Goal: Find contact information: Find contact information

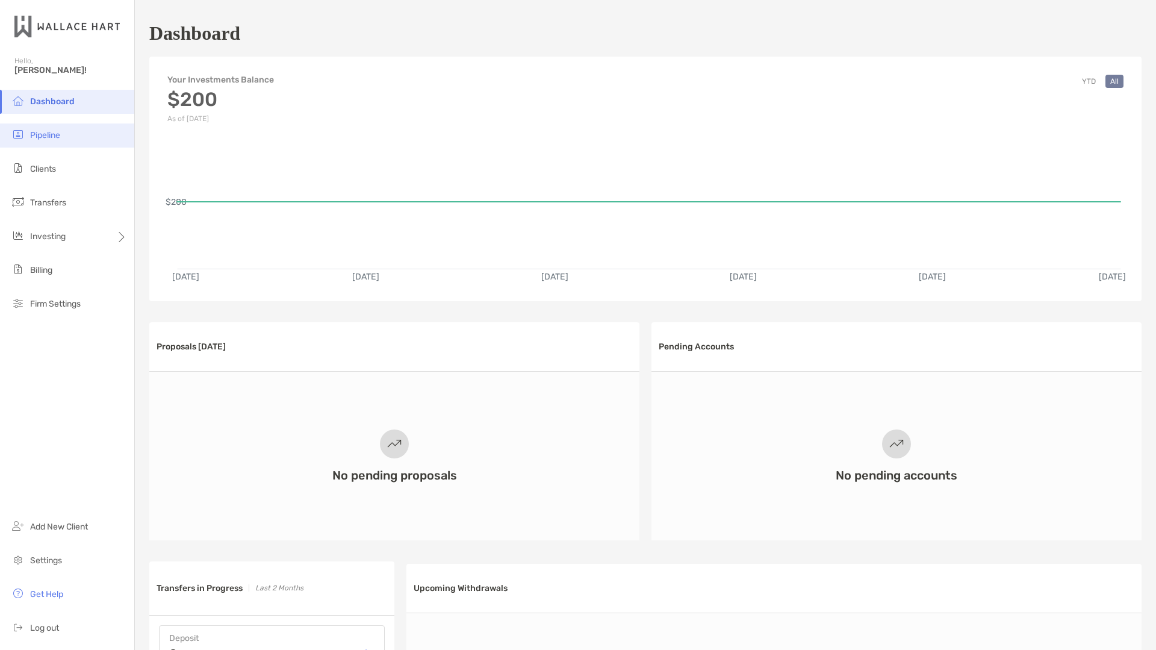
click at [46, 132] on span "Pipeline" at bounding box center [45, 135] width 30 height 10
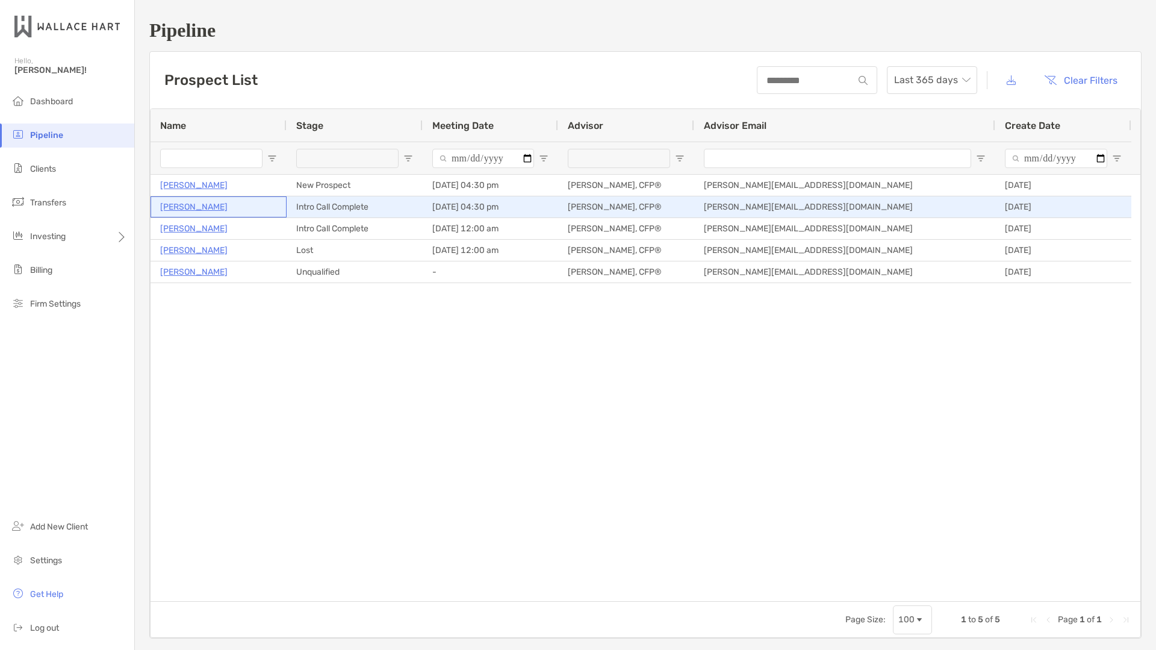
click at [208, 205] on p "[PERSON_NAME]" at bounding box center [193, 206] width 67 height 15
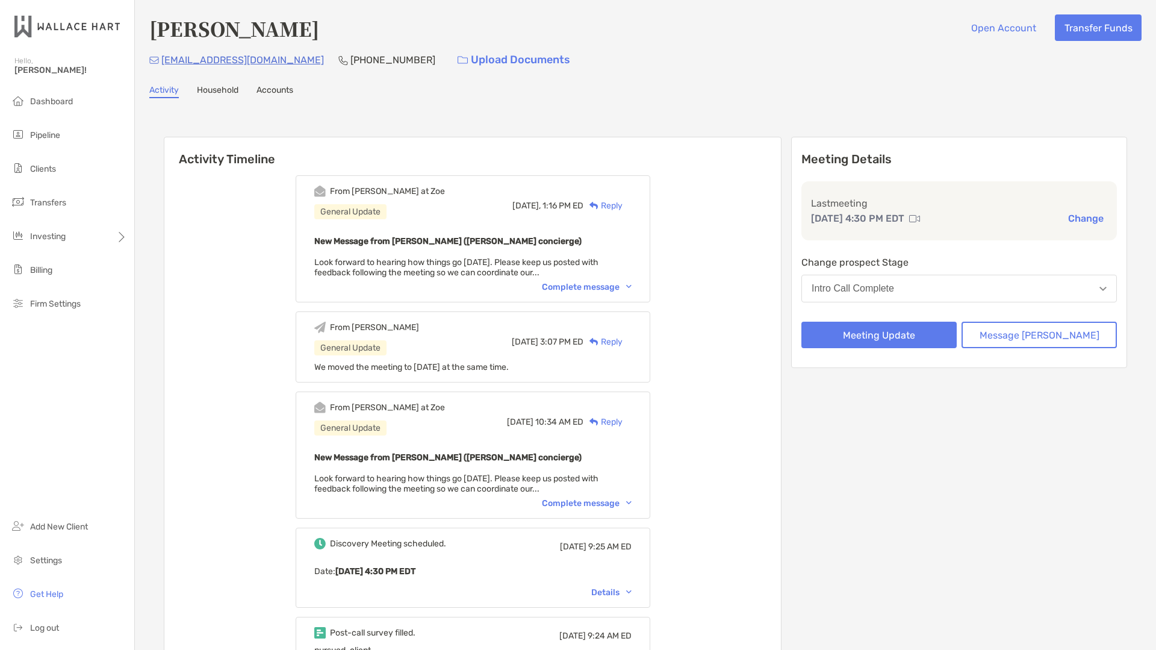
click at [259, 60] on p "[EMAIL_ADDRESS][DOMAIN_NAME]" at bounding box center [242, 59] width 163 height 15
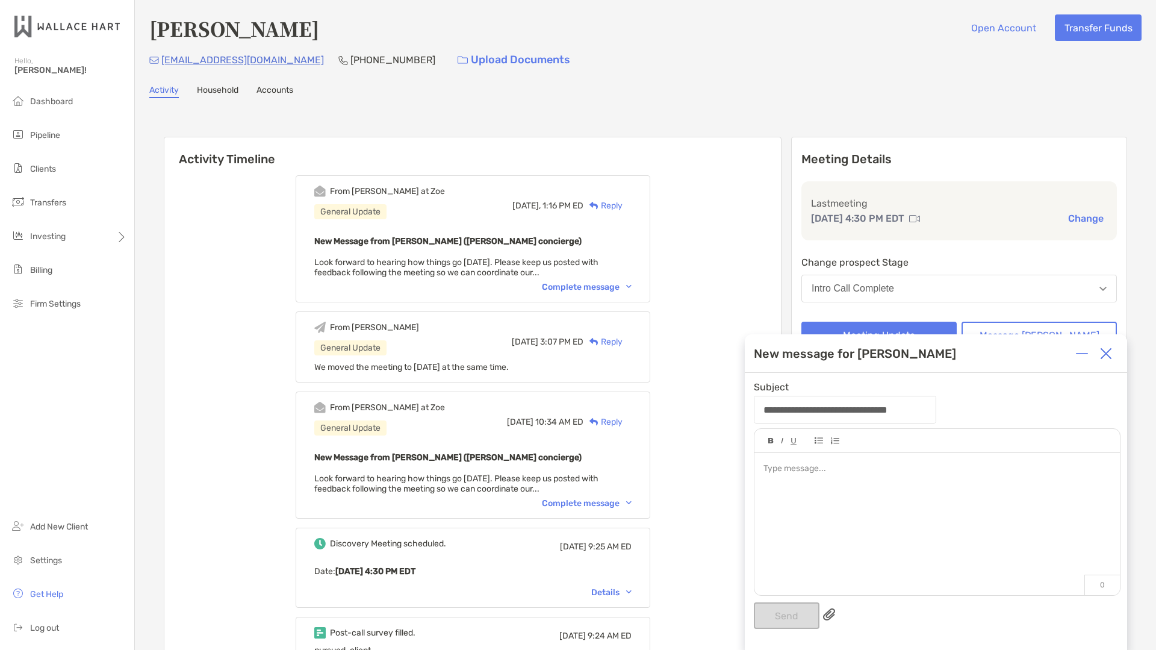
click at [1104, 349] on img at bounding box center [1106, 354] width 12 height 12
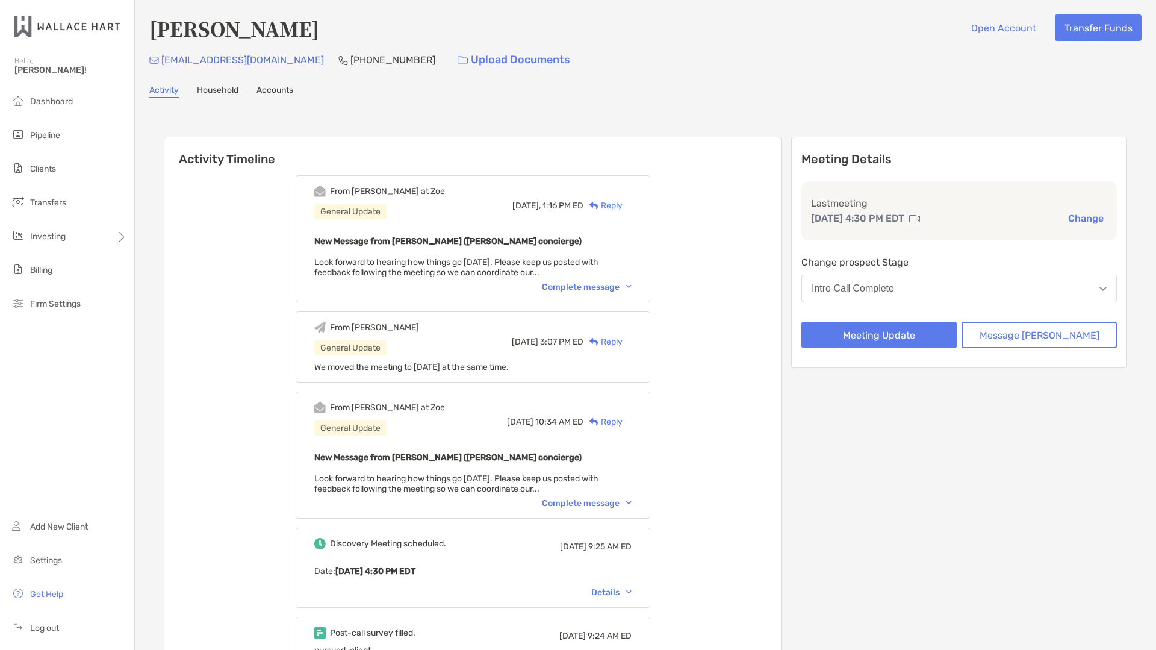
drag, startPoint x: 246, startPoint y: 55, endPoint x: 273, endPoint y: 48, distance: 28.1
click at [273, 48] on div "[EMAIL_ADDRESS][DOMAIN_NAME] [PHONE_NUMBER] Upload Documents" at bounding box center [645, 60] width 993 height 26
drag, startPoint x: 273, startPoint y: 61, endPoint x: 163, endPoint y: 61, distance: 110.8
click at [163, 61] on div "[EMAIL_ADDRESS][DOMAIN_NAME] [PHONE_NUMBER] Upload Documents" at bounding box center [645, 60] width 993 height 26
copy p "[EMAIL_ADDRESS][DOMAIN_NAME]"
